Goal: Task Accomplishment & Management: Manage account settings

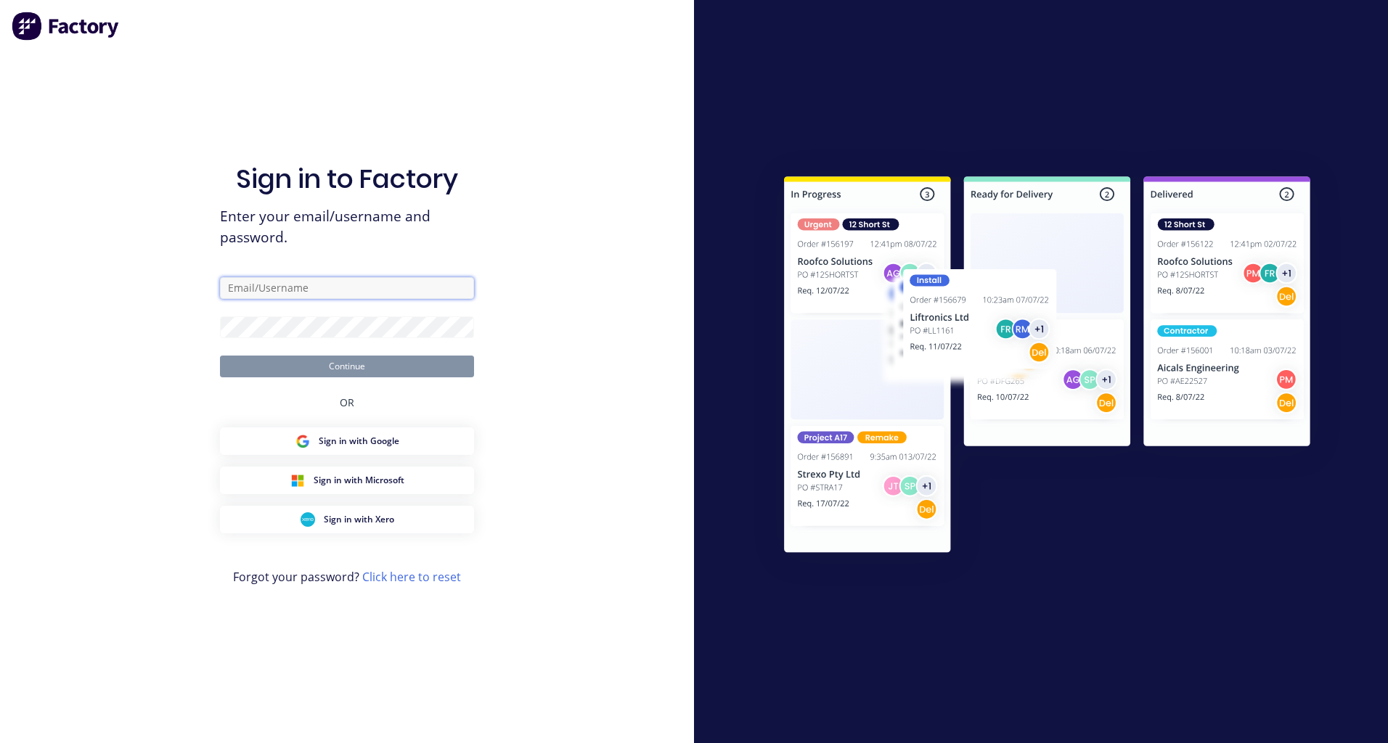
drag, startPoint x: 0, startPoint y: 0, endPoint x: 301, endPoint y: 289, distance: 416.8
click at [301, 289] on input "text" at bounding box center [347, 288] width 254 height 22
type input "[PERSON_NAME][EMAIL_ADDRESS][DOMAIN_NAME]"
click at [220, 356] on button "Continue" at bounding box center [347, 367] width 254 height 22
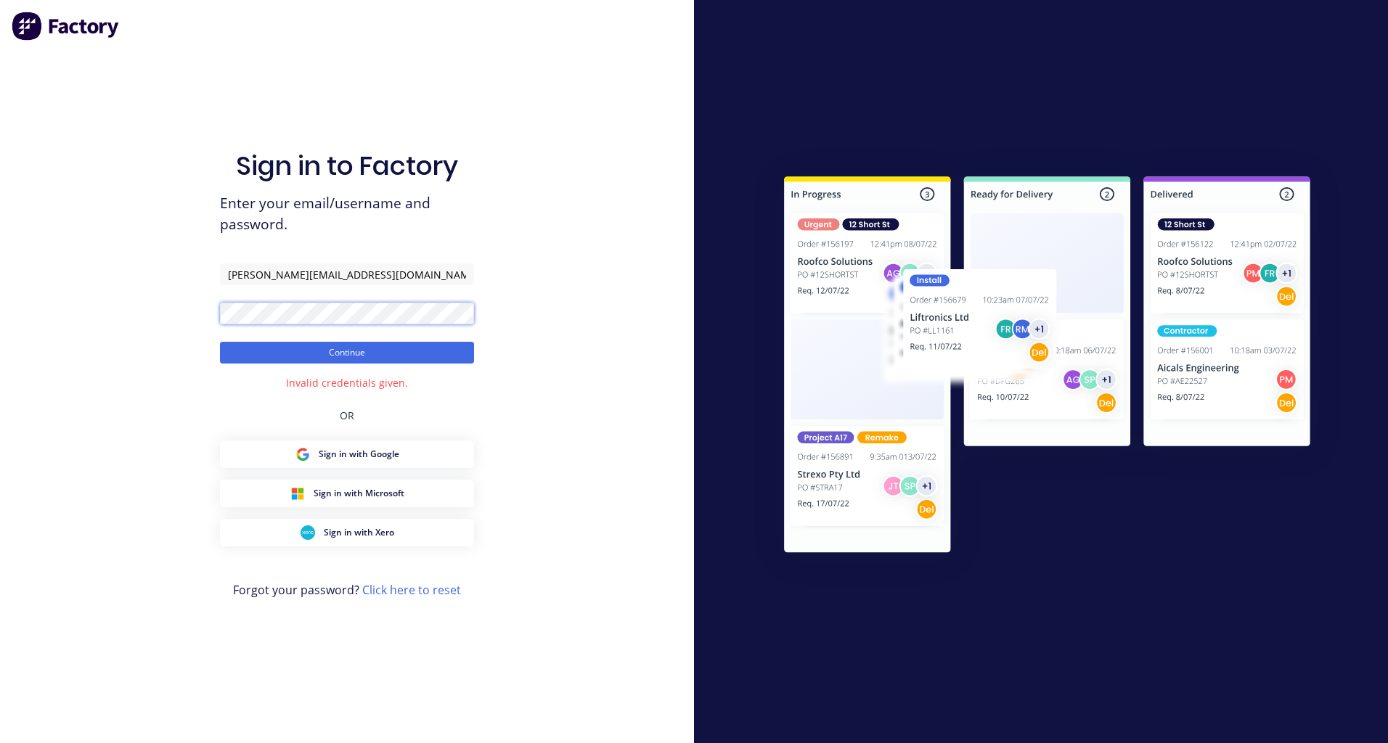
click at [220, 342] on button "Continue" at bounding box center [347, 353] width 254 height 22
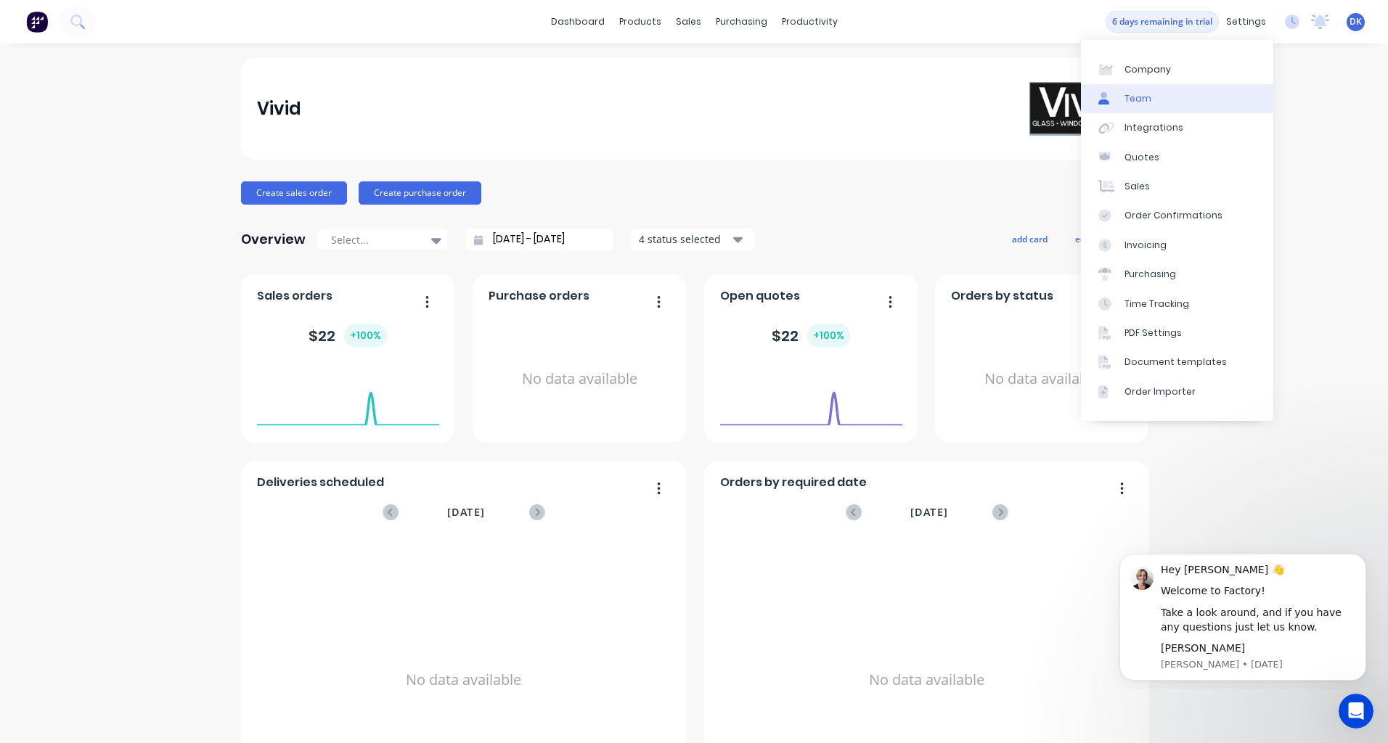
click at [1148, 88] on link "Team" at bounding box center [1177, 98] width 192 height 29
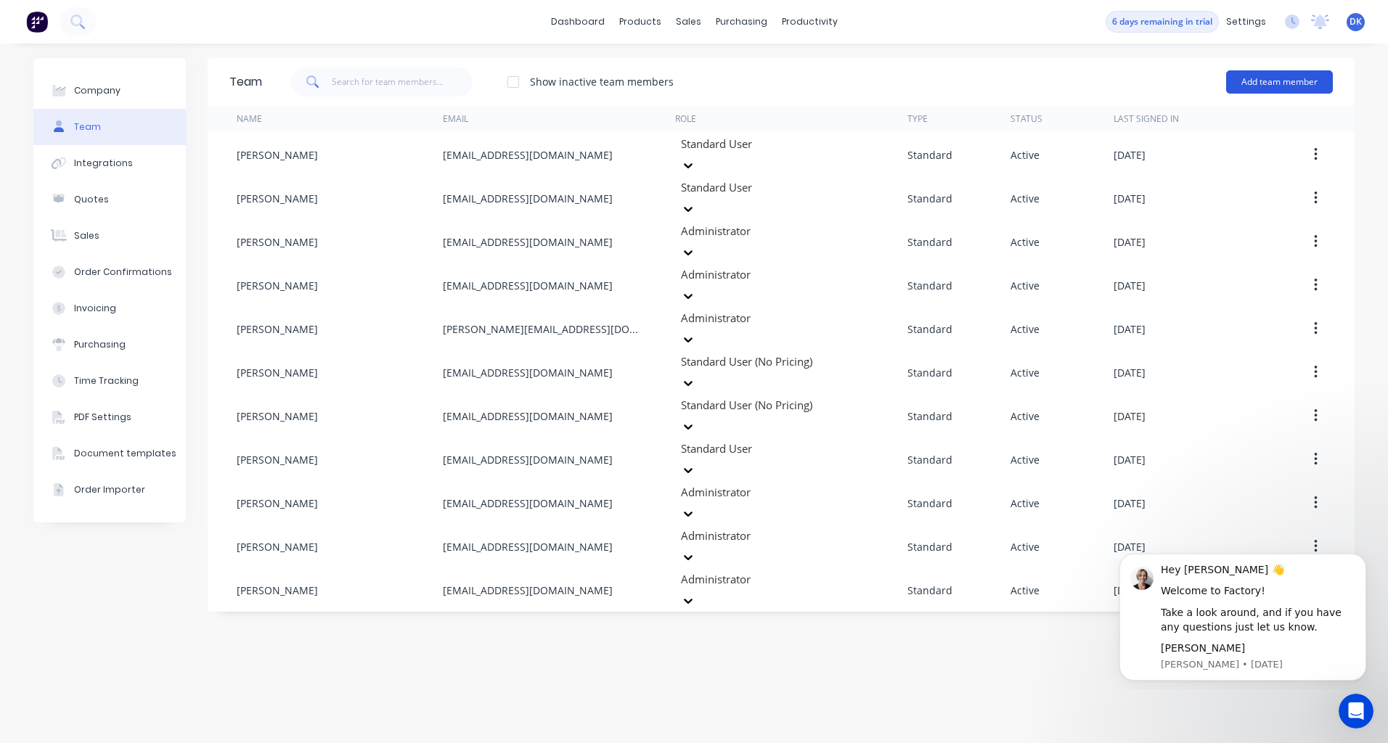
click at [1256, 84] on button "Add team member" at bounding box center [1279, 81] width 107 height 23
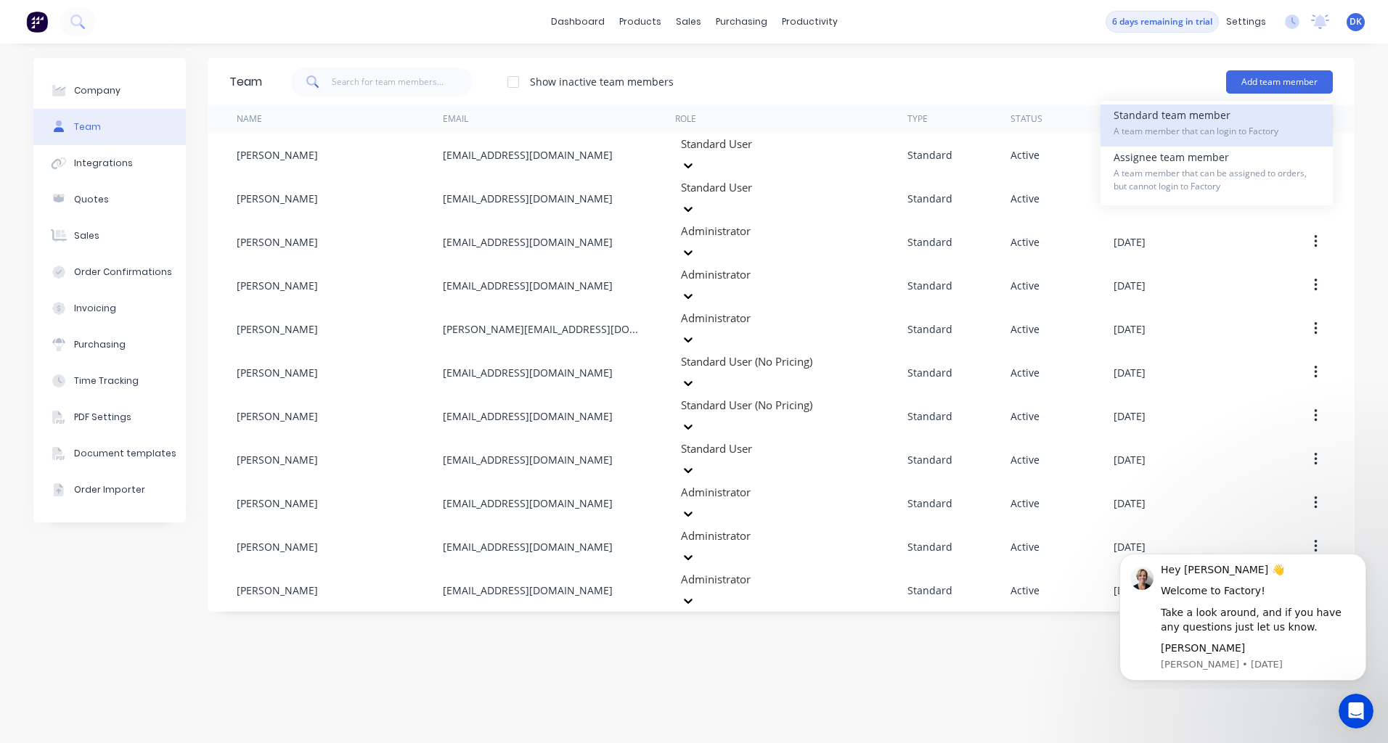
click at [1198, 115] on div "Standard team member A team member that can login to Factory" at bounding box center [1216, 126] width 206 height 42
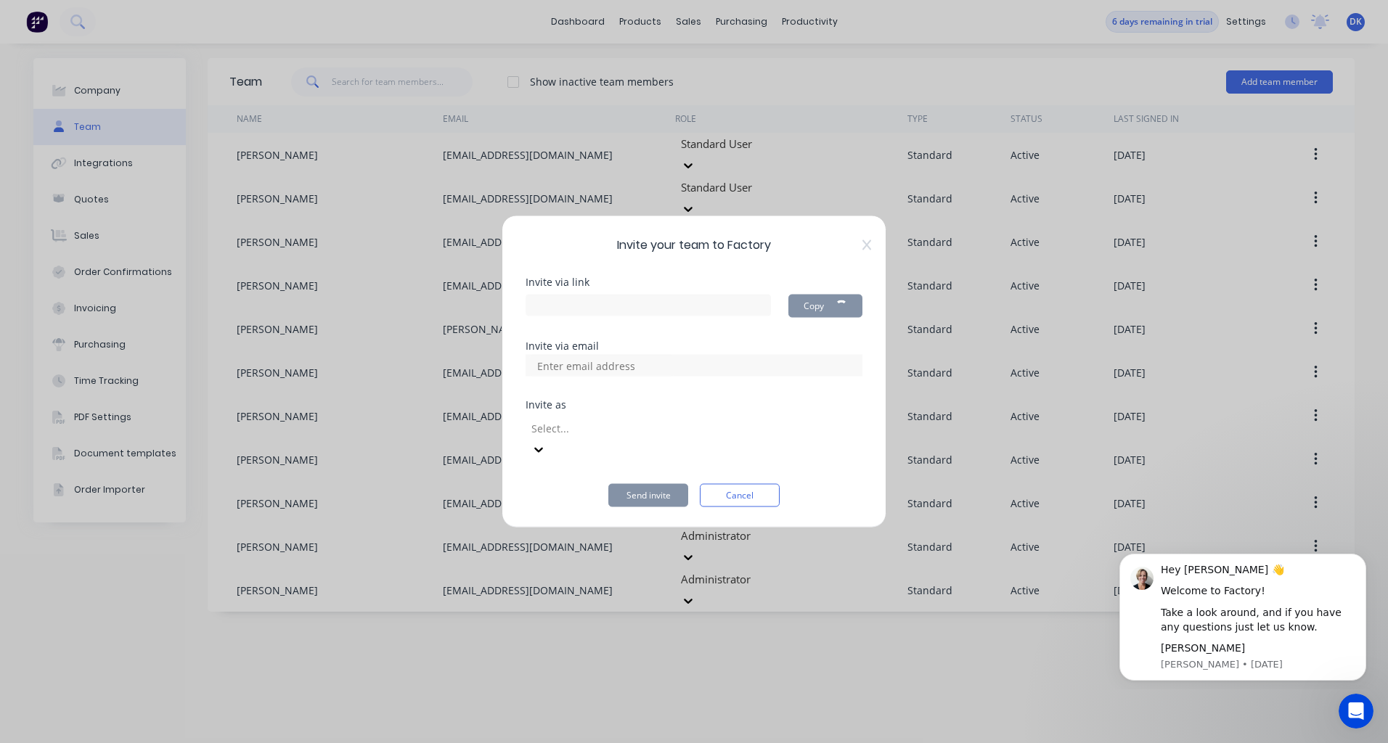
type input "[URL][DOMAIN_NAME]"
click at [650, 377] on input at bounding box center [601, 366] width 145 height 22
paste input "[EMAIL_ADDRESS][DOMAIN_NAME]"
type input "[EMAIL_ADDRESS][DOMAIN_NAME]"
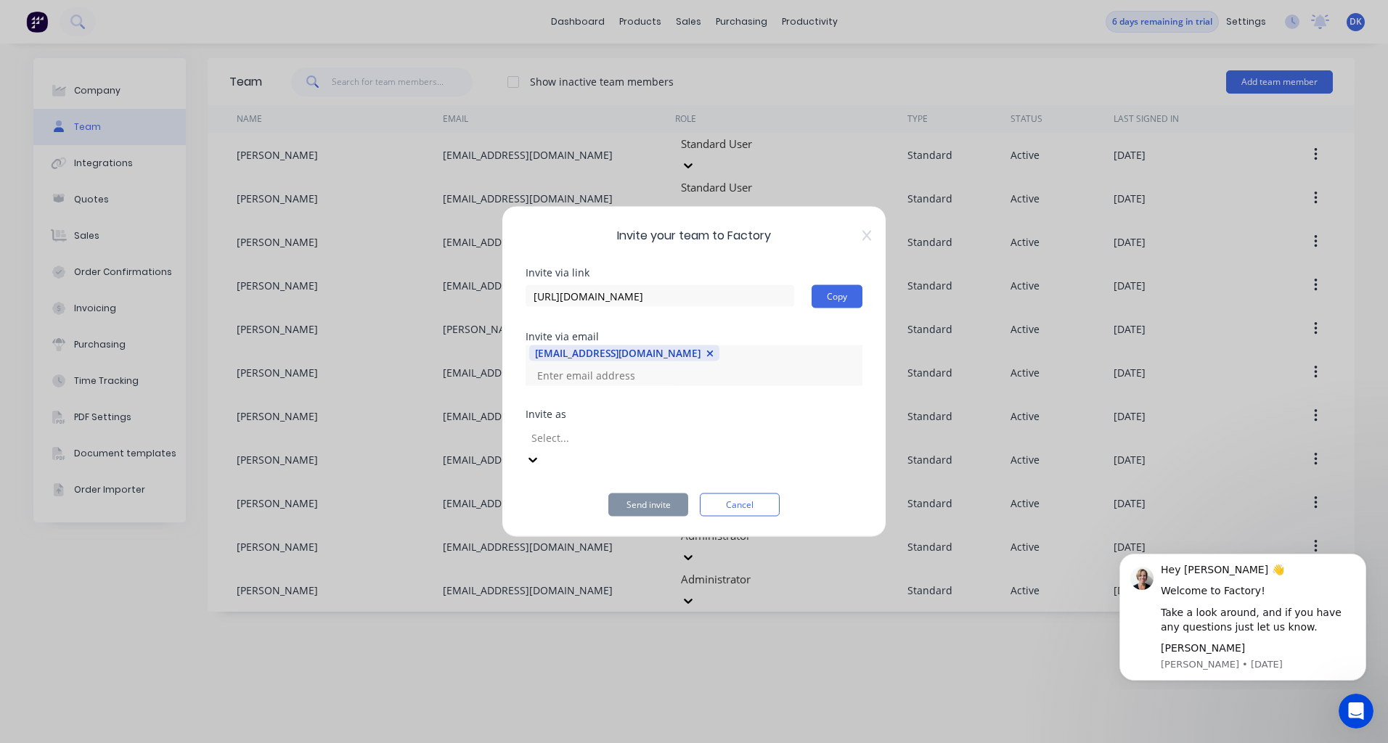
click at [609, 433] on div at bounding box center [634, 437] width 209 height 18
click at [619, 494] on button "Send invite" at bounding box center [648, 505] width 80 height 23
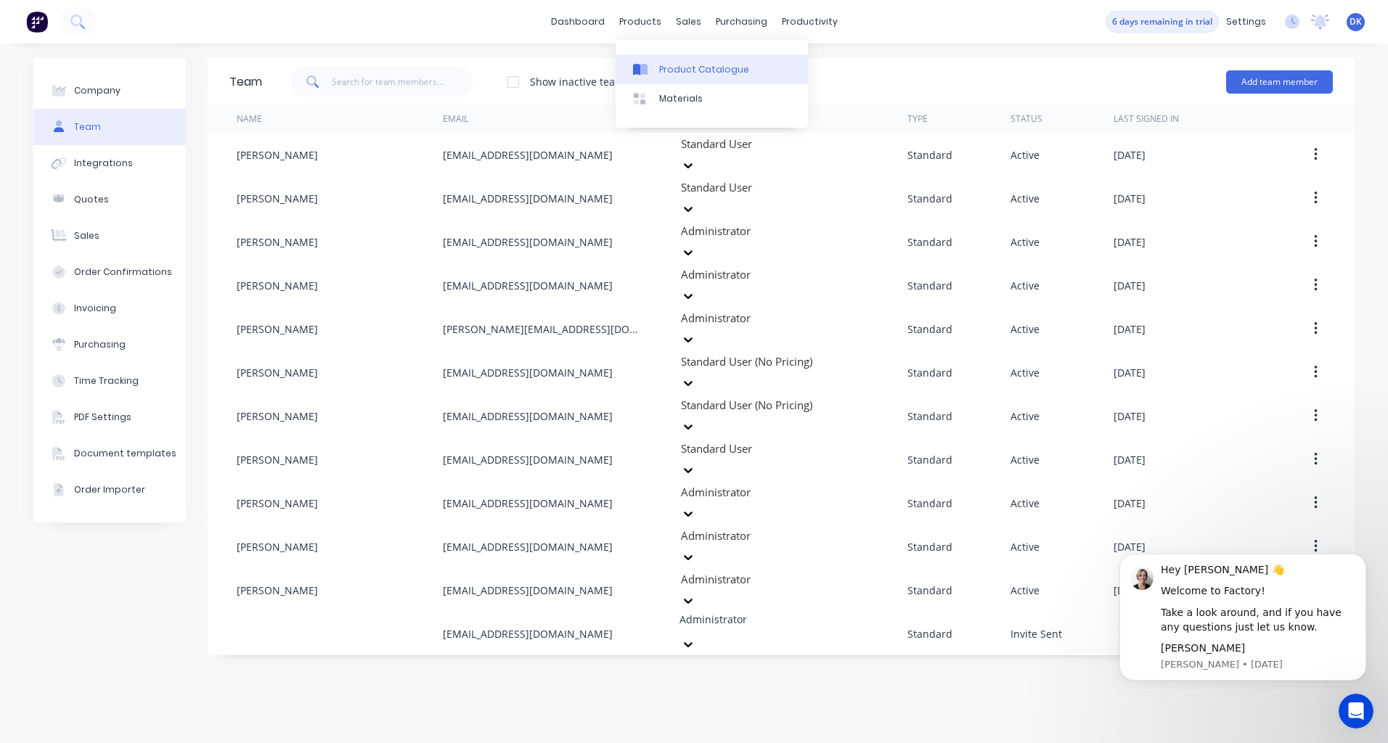
click at [650, 60] on link "Product Catalogue" at bounding box center [712, 68] width 192 height 29
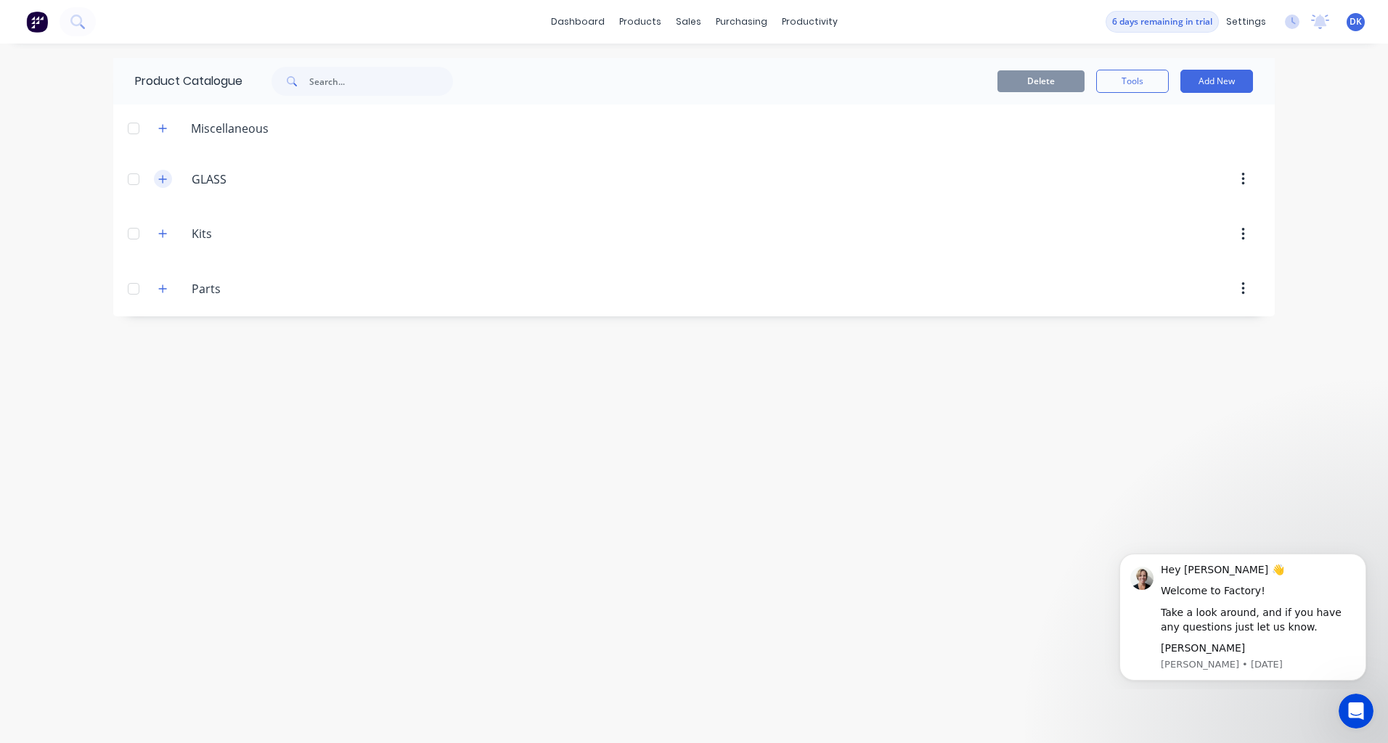
click at [161, 176] on icon "button" at bounding box center [162, 179] width 9 height 10
click at [163, 283] on icon "button" at bounding box center [163, 286] width 8 height 8
click at [160, 395] on icon "button" at bounding box center [162, 392] width 9 height 10
click at [164, 133] on button "button" at bounding box center [163, 128] width 18 height 18
click at [689, 46] on div "Sales Orders Customers Price Level Manager" at bounding box center [765, 98] width 192 height 117
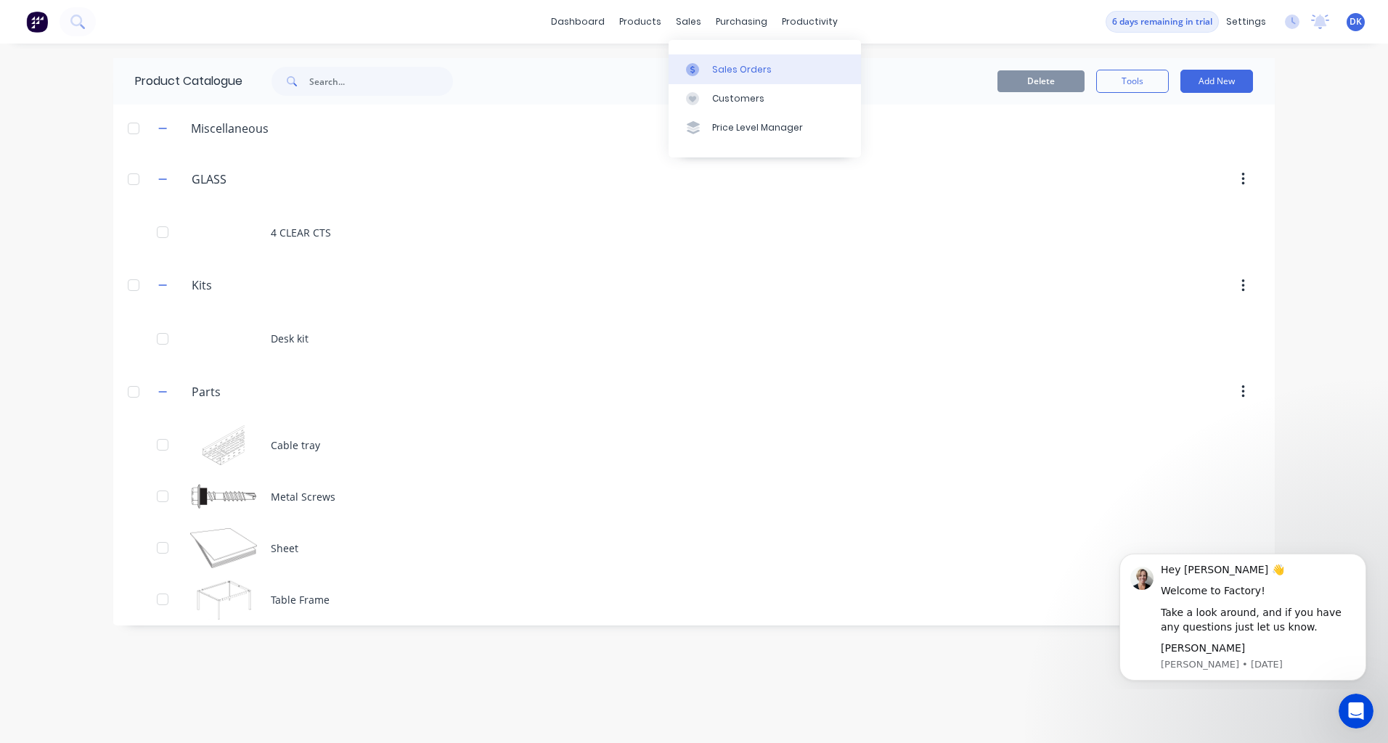
click at [696, 73] on icon at bounding box center [692, 69] width 13 height 13
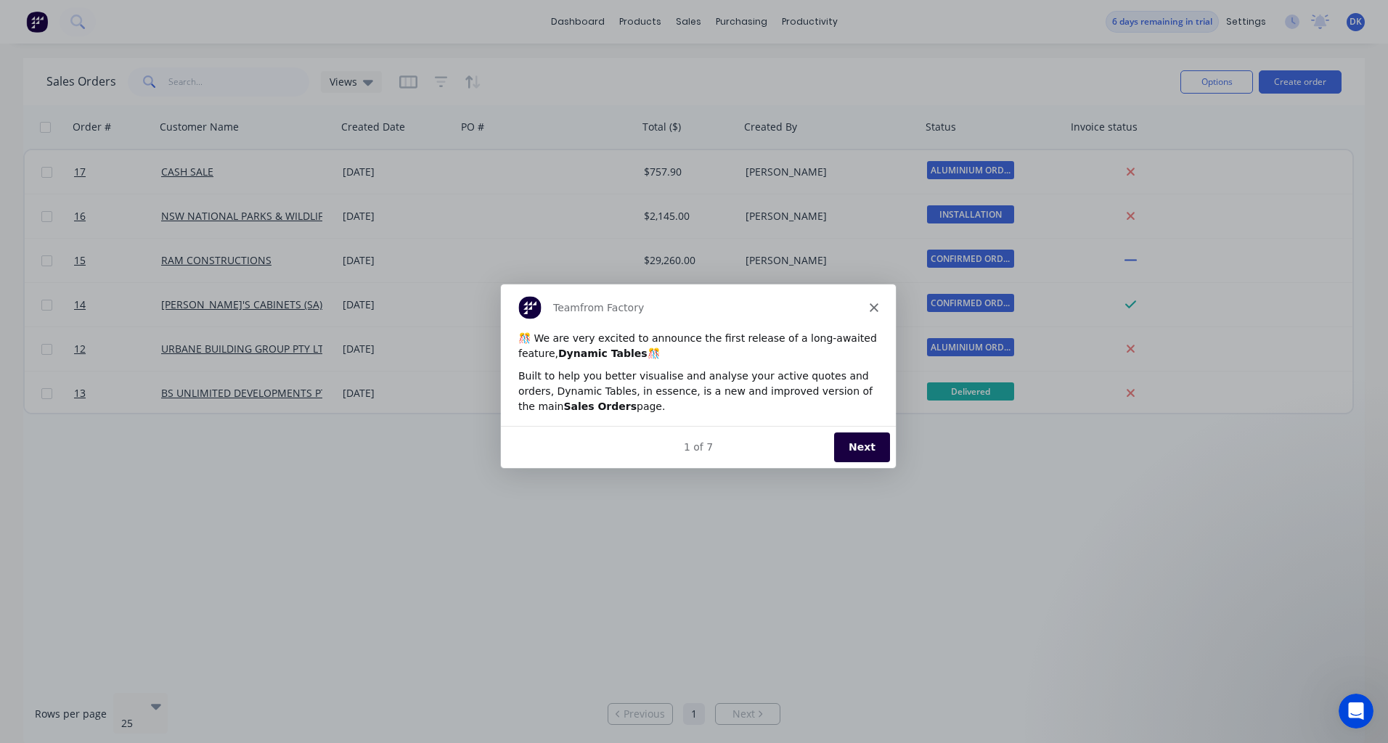
click at [851, 457] on button "Next" at bounding box center [861, 446] width 56 height 30
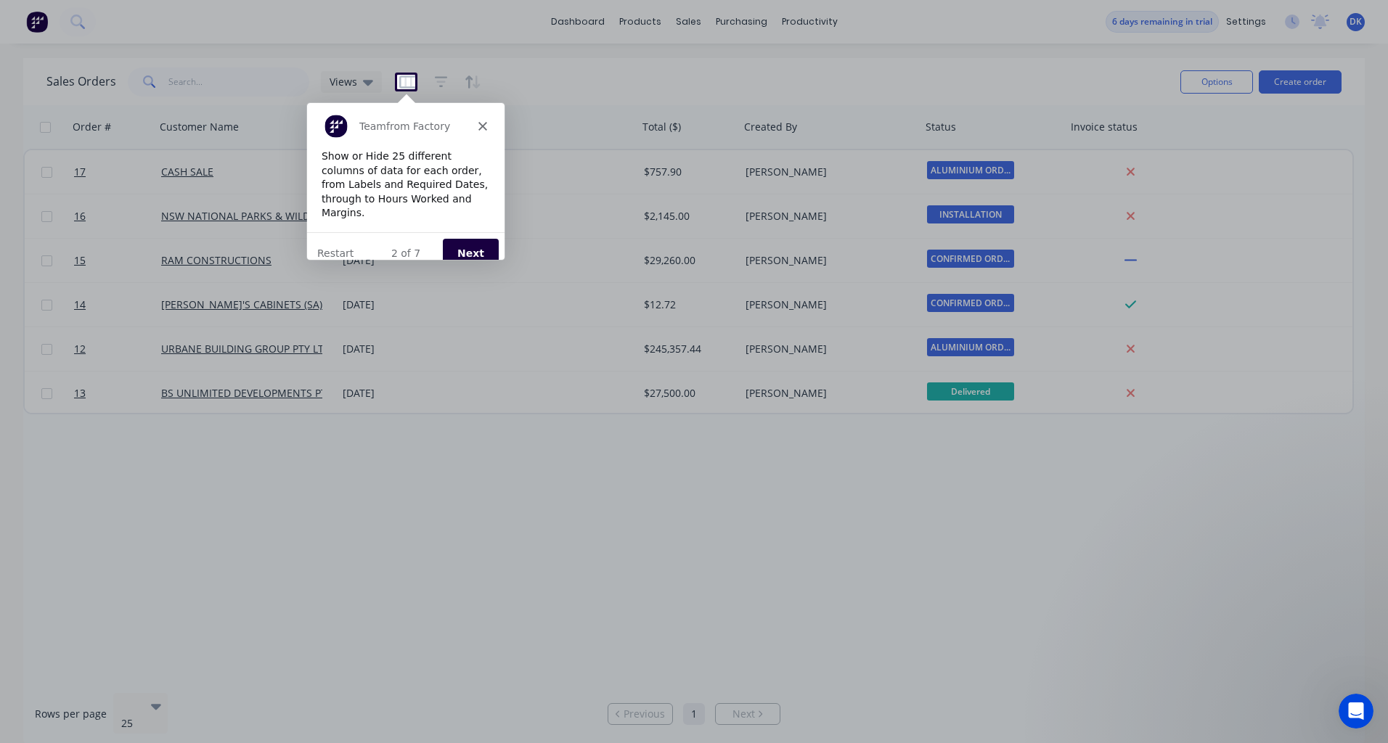
click at [484, 121] on icon "Close" at bounding box center [482, 124] width 9 height 9
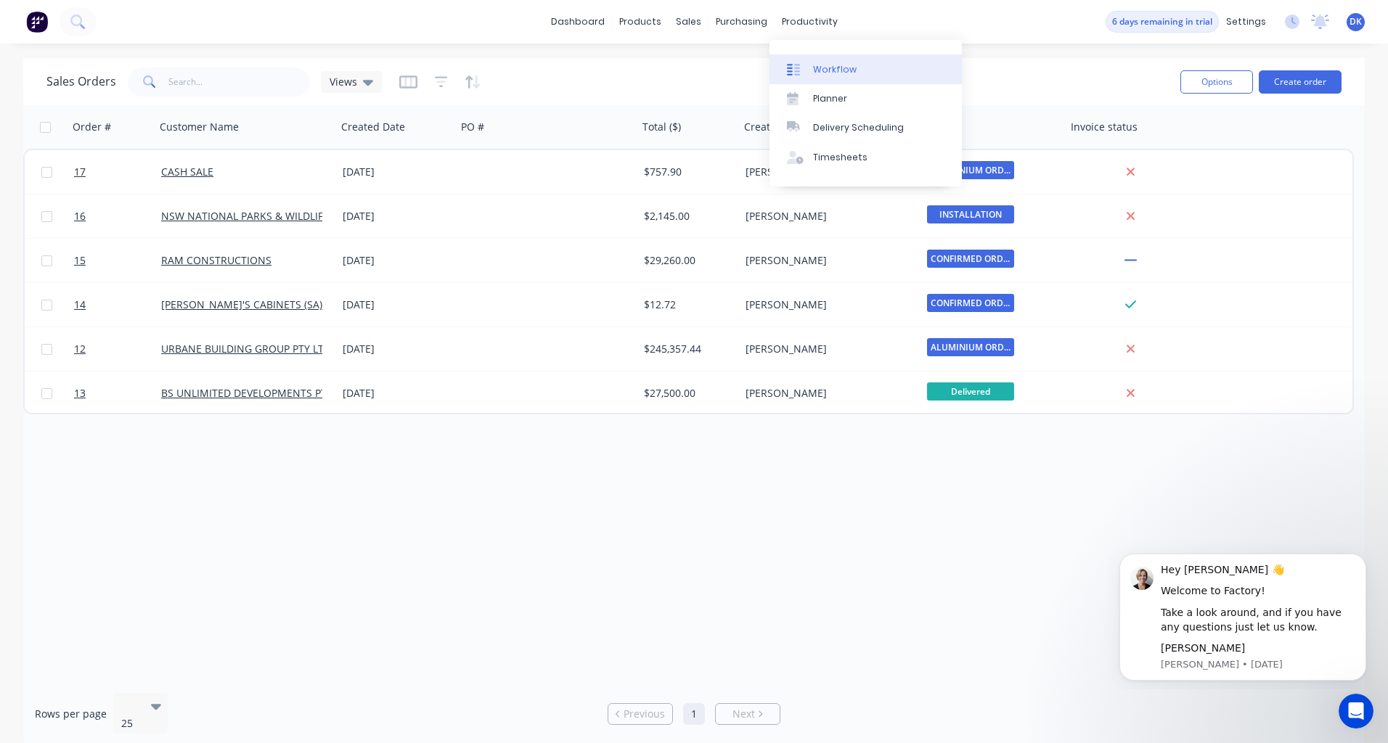
click at [805, 61] on link "Workflow" at bounding box center [865, 68] width 192 height 29
